Goal: Navigation & Orientation: Go to known website

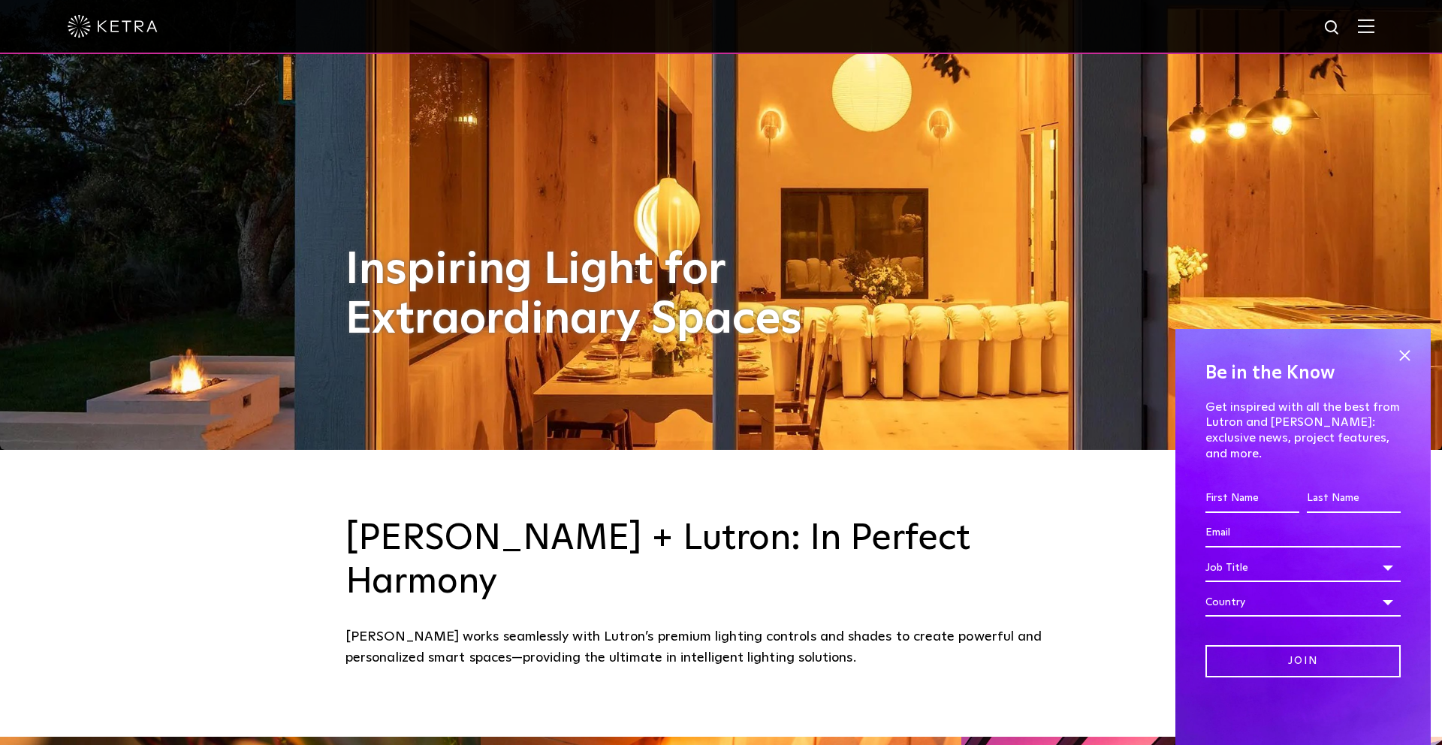
scroll to position [297, 0]
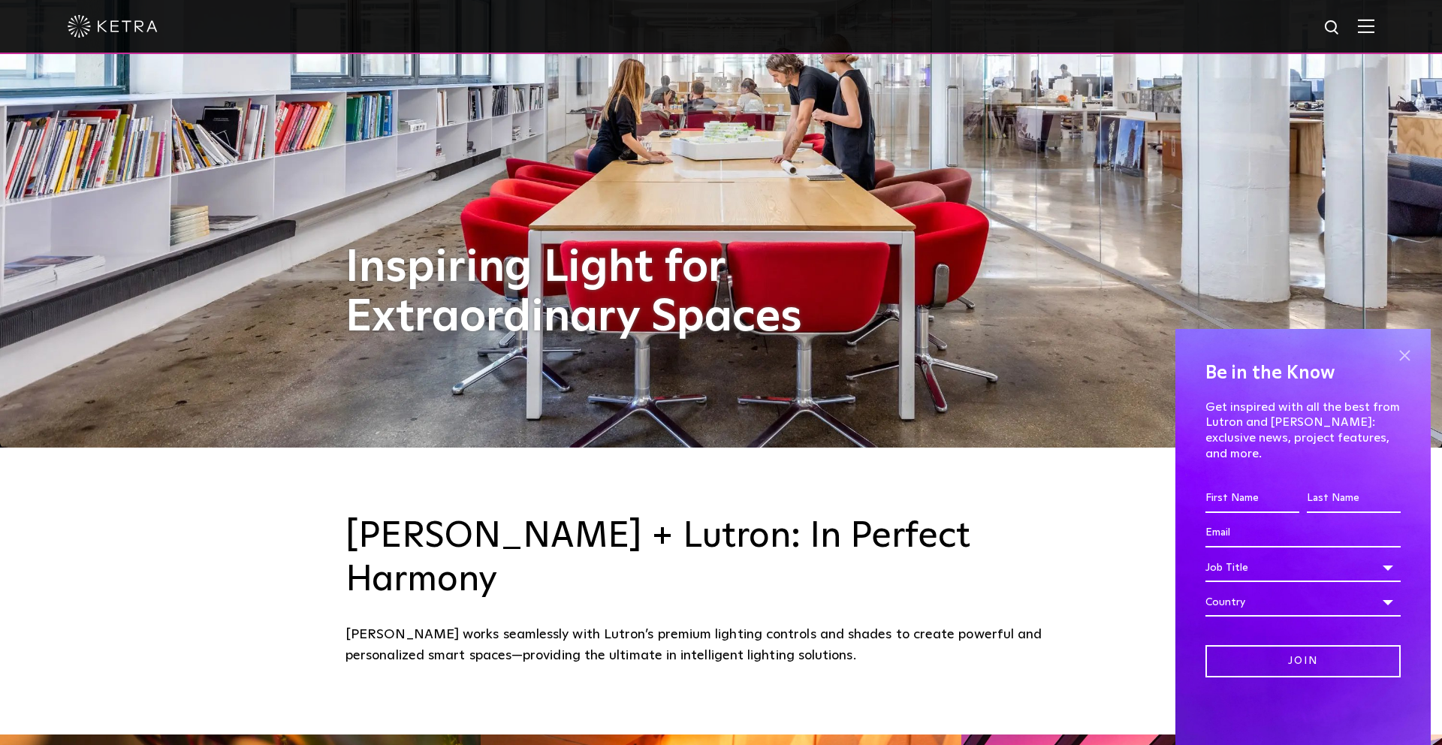
click at [1403, 366] on span at bounding box center [1404, 355] width 23 height 23
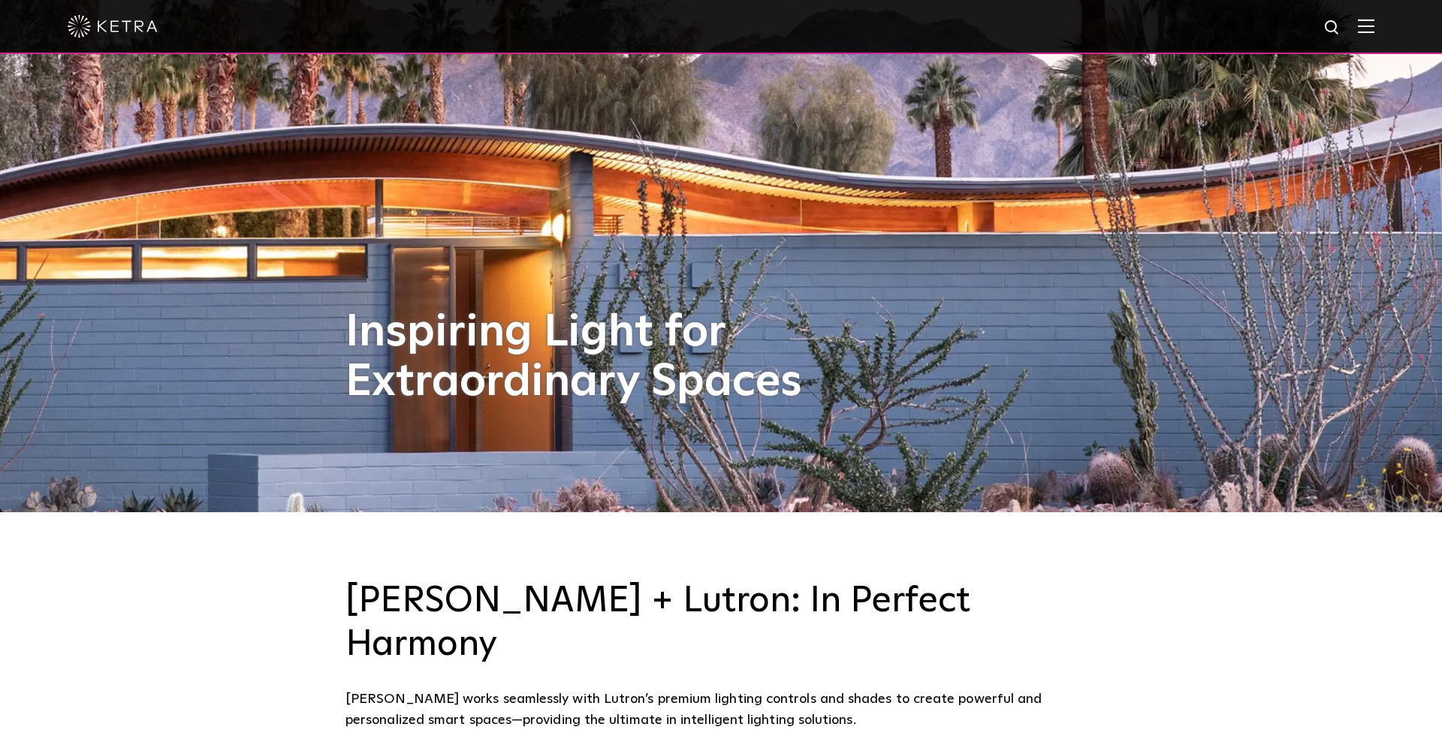
scroll to position [0, 0]
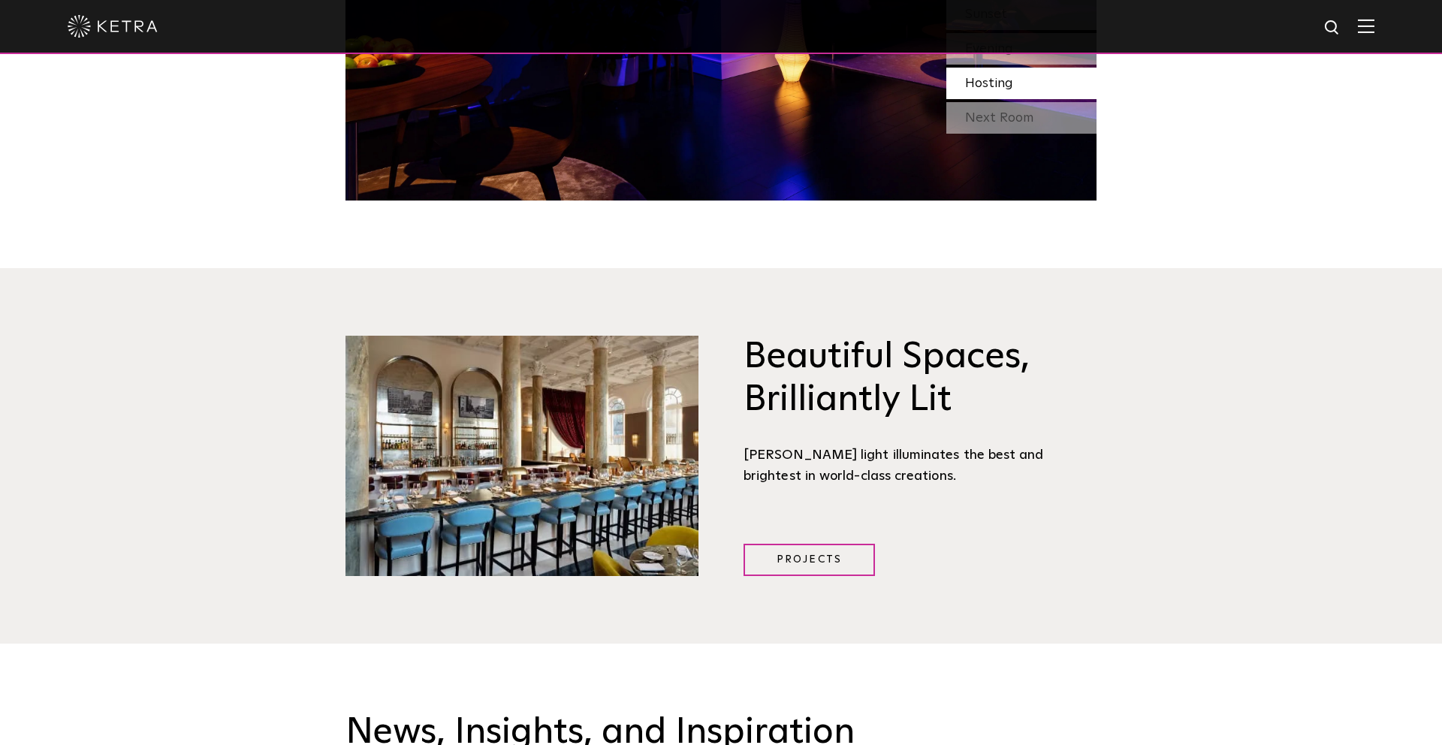
scroll to position [1504, 0]
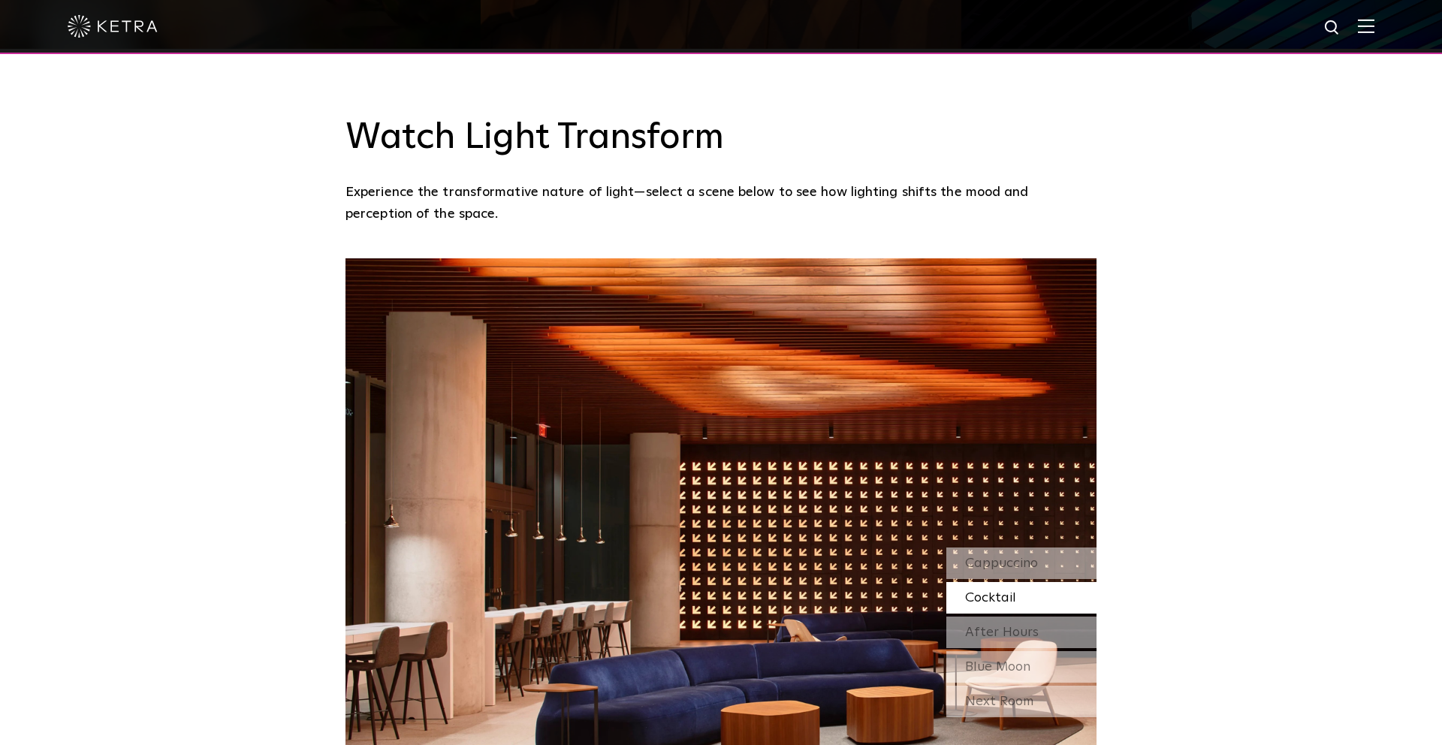
scroll to position [1272, 0]
